Goal: Task Accomplishment & Management: Use online tool/utility

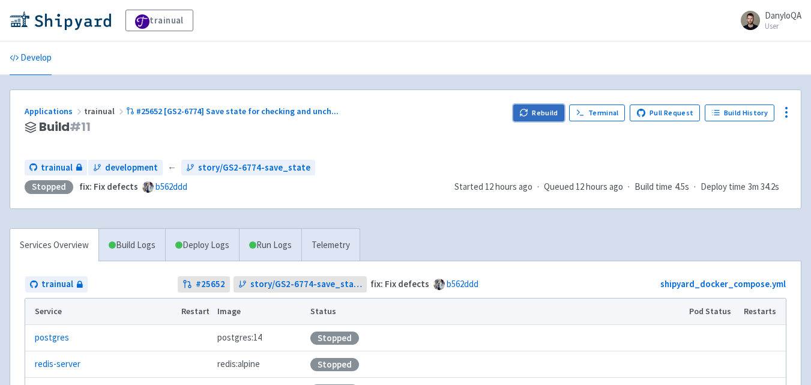
click at [555, 109] on button "Rebuild" at bounding box center [539, 112] width 52 height 17
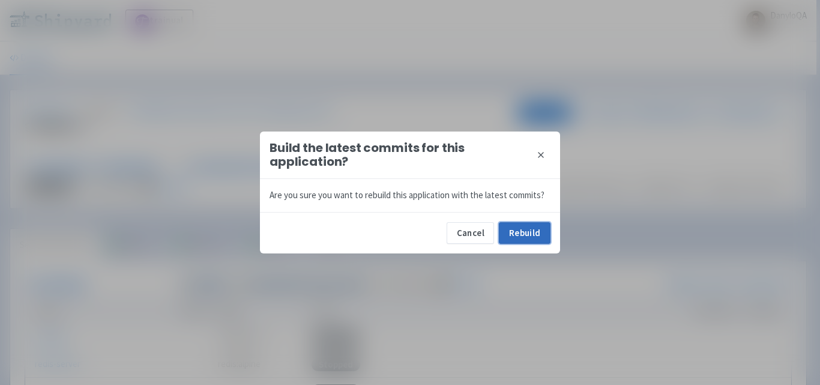
click at [509, 230] on button "Rebuild" at bounding box center [525, 233] width 52 height 22
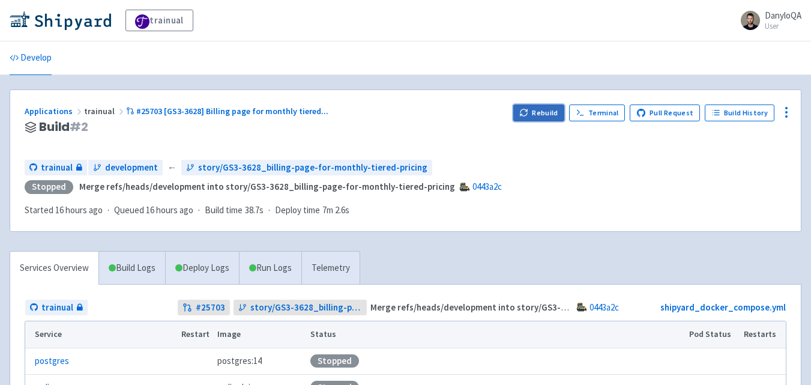
click at [527, 115] on icon "button" at bounding box center [523, 115] width 7 height 4
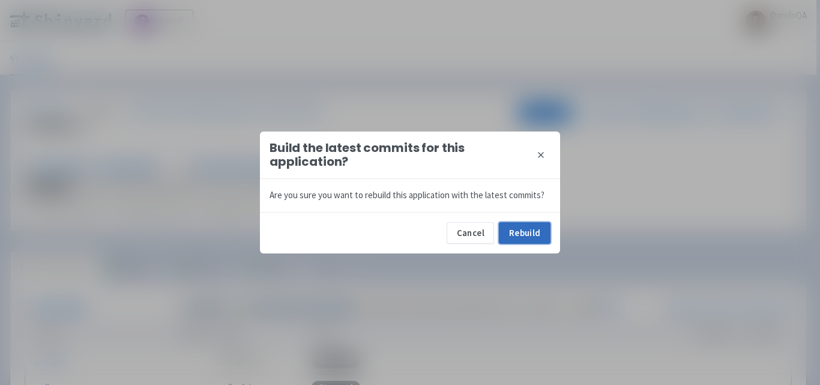
click at [533, 233] on button "Rebuild" at bounding box center [525, 233] width 52 height 22
